Goal: Transaction & Acquisition: Download file/media

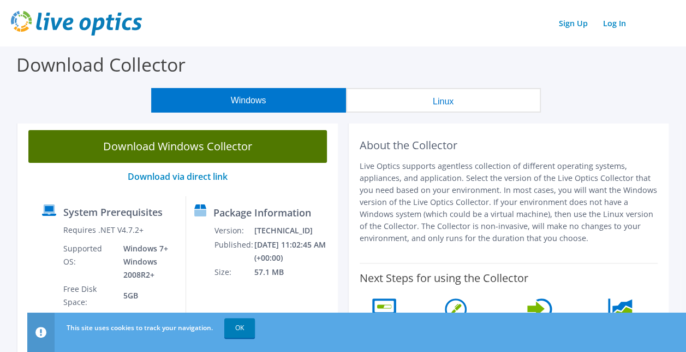
click at [247, 142] on link "Download Windows Collector" at bounding box center [177, 146] width 299 height 33
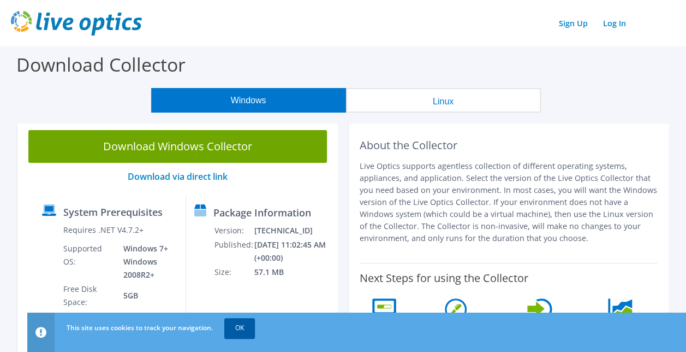
drag, startPoint x: 232, startPoint y: 334, endPoint x: 240, endPoint y: 334, distance: 8.2
click at [232, 334] on link "OK" at bounding box center [239, 328] width 31 height 20
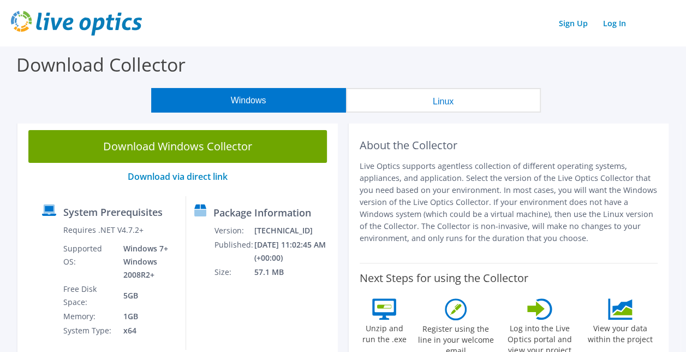
click at [212, 149] on link "Download Windows Collector" at bounding box center [177, 146] width 299 height 33
click at [0, 0] on div at bounding box center [0, 0] width 0 height 0
